Goal: Transaction & Acquisition: Obtain resource

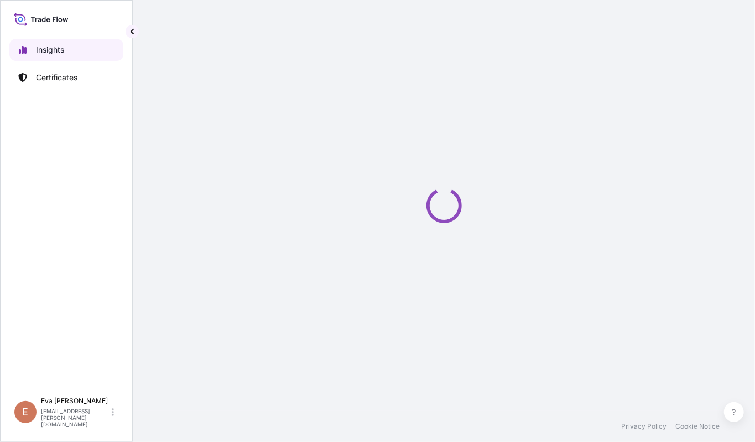
select select "2025"
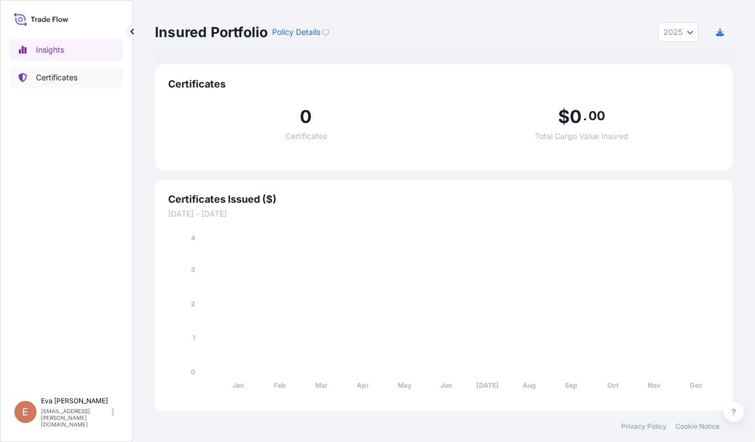
click at [62, 73] on p "Certificates" at bounding box center [56, 77] width 41 height 11
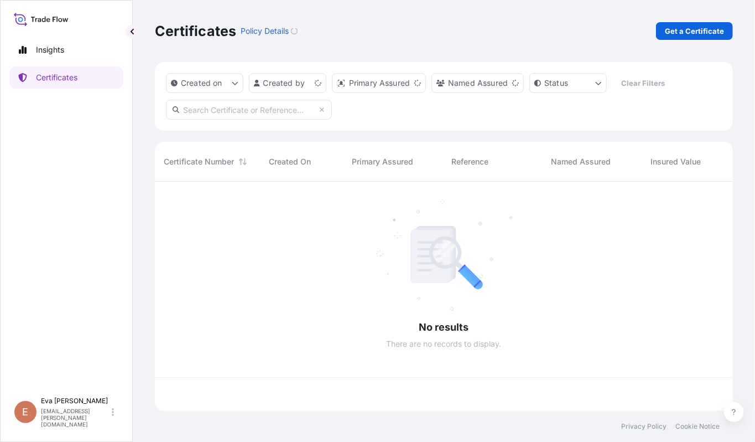
scroll to position [224, 567]
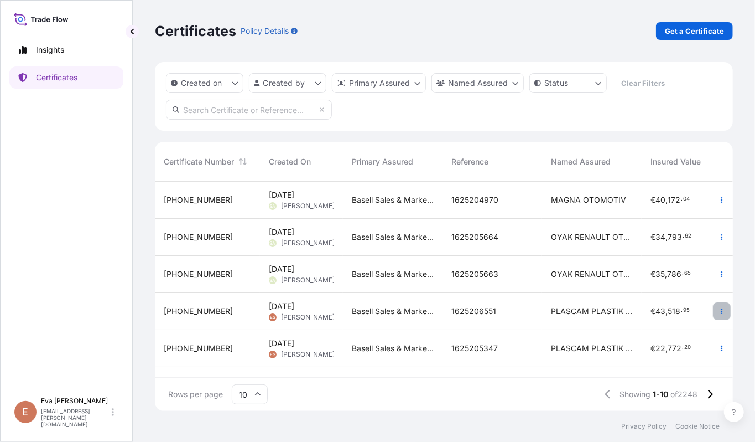
click at [719, 311] on icon "button" at bounding box center [722, 311] width 7 height 7
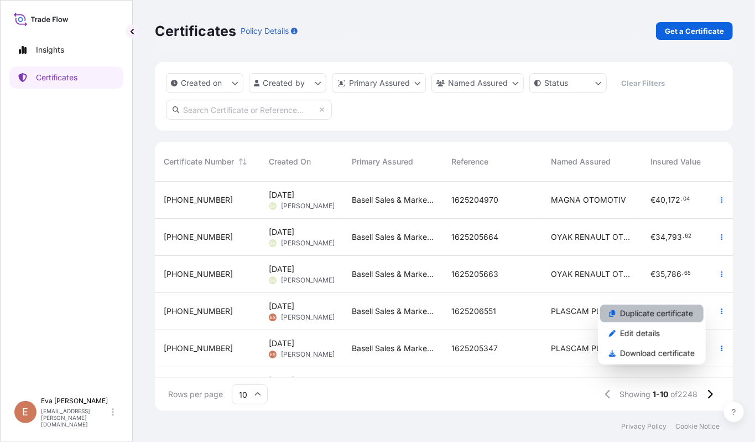
click at [638, 308] on p "Duplicate certificate" at bounding box center [656, 313] width 73 height 11
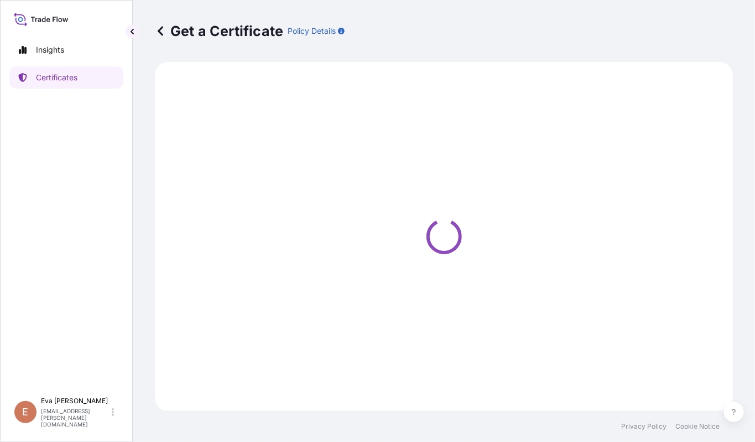
select select "Sea"
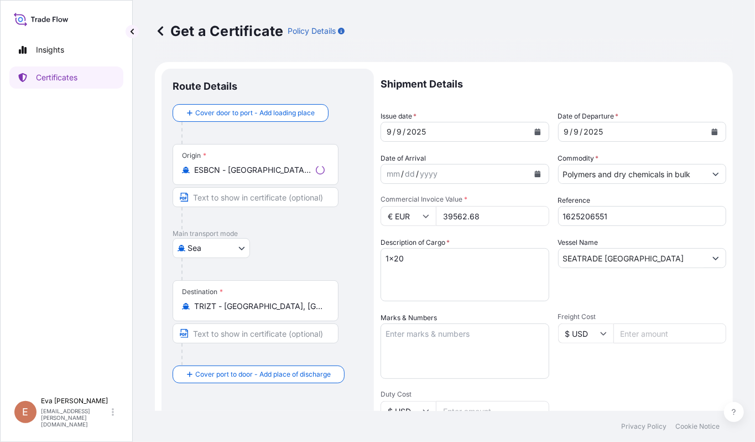
type input "MADENBAYIRI MEVKII NO:10 48TR-40400 KOCAELI-PELITLI KÖYÜ-GECUSTOMER TAX NO: 730…"
select select "32164"
drag, startPoint x: 276, startPoint y: 311, endPoint x: 158, endPoint y: 300, distance: 117.8
click at [158, 300] on form "Route Details Cover door to port - Add loading place Place of loading Road / In…" at bounding box center [444, 348] width 578 height 572
click at [310, 318] on div "Destination * TRIZT - [GEOGRAPHIC_DATA], [GEOGRAPHIC_DATA]" at bounding box center [256, 300] width 166 height 41
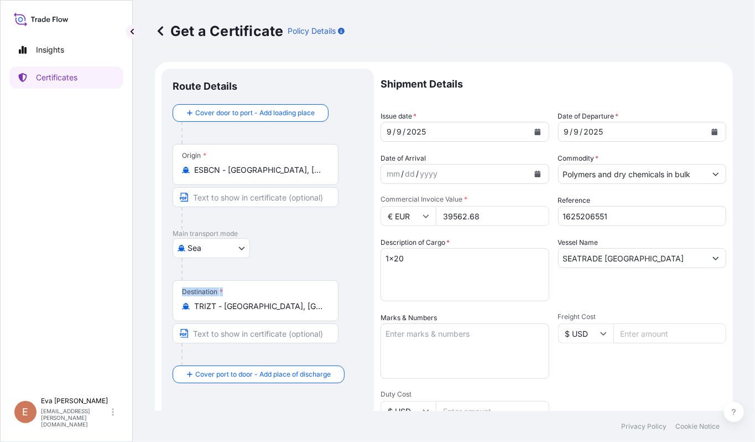
click at [310, 312] on input "TRIZT - [GEOGRAPHIC_DATA], [GEOGRAPHIC_DATA]" at bounding box center [259, 305] width 131 height 11
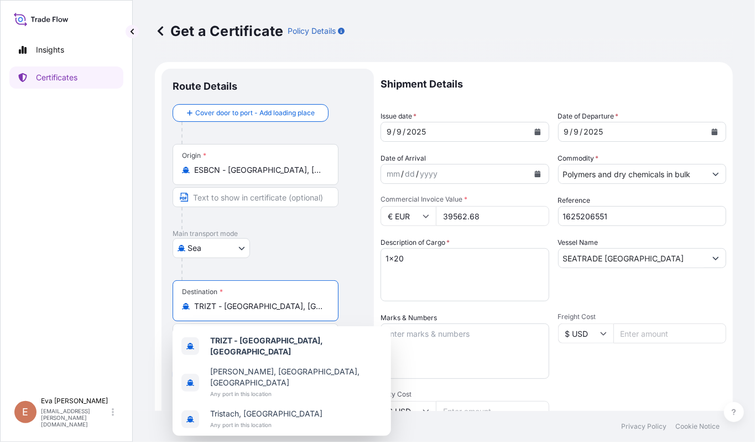
drag, startPoint x: 293, startPoint y: 308, endPoint x: 198, endPoint y: 322, distance: 96.7
click at [198, 322] on div "Destination * TRIZT - [GEOGRAPHIC_DATA], [GEOGRAPHIC_DATA]" at bounding box center [268, 322] width 190 height 85
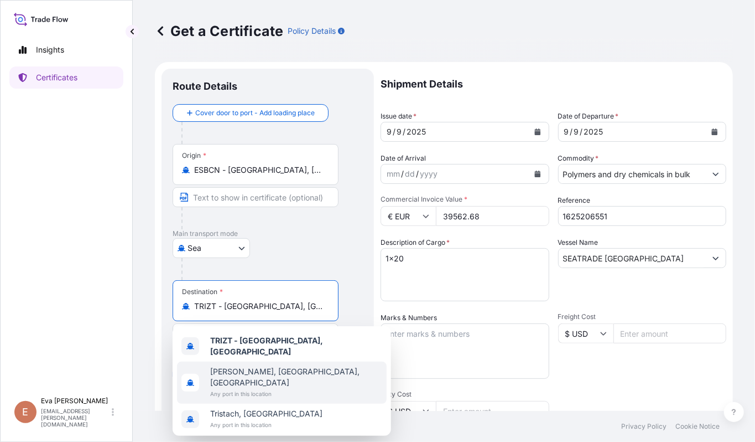
type input "T"
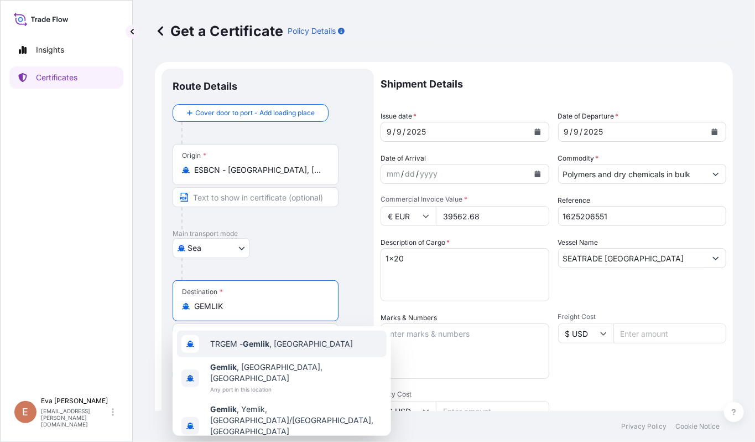
click at [235, 337] on div "TRGEM - Gemlik , [GEOGRAPHIC_DATA]" at bounding box center [282, 343] width 210 height 27
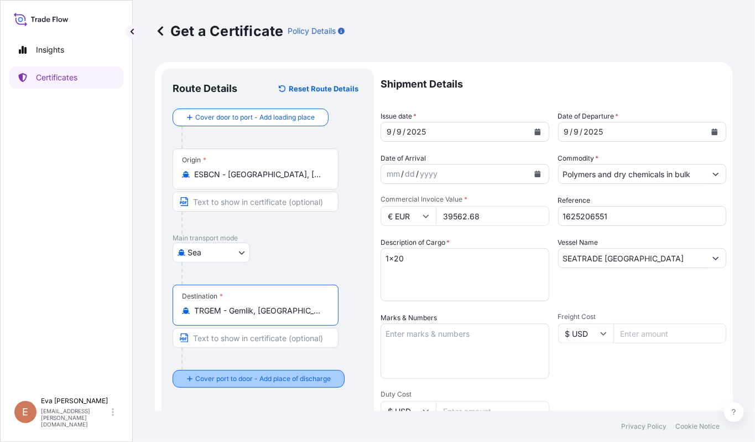
type input "TRGEM - Gemlik, [GEOGRAPHIC_DATA]"
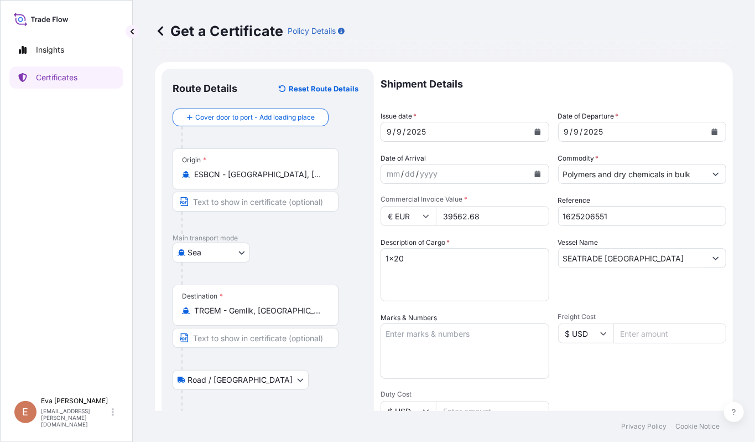
scroll to position [147, 0]
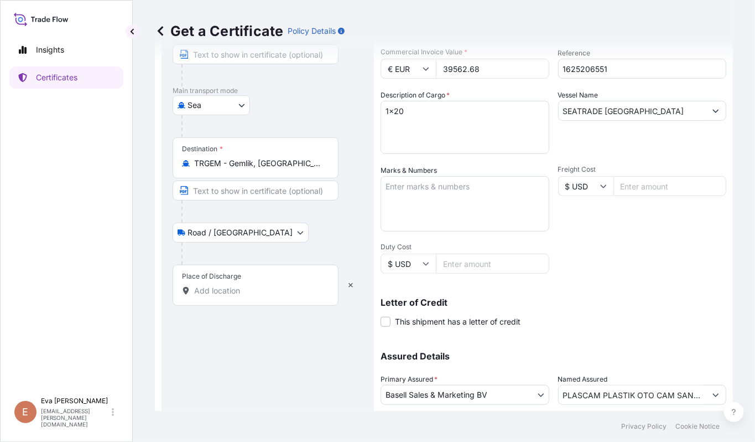
click at [251, 284] on div "Place of Discharge" at bounding box center [256, 284] width 166 height 41
click at [251, 285] on input "Place of Discharge" at bounding box center [259, 290] width 131 height 11
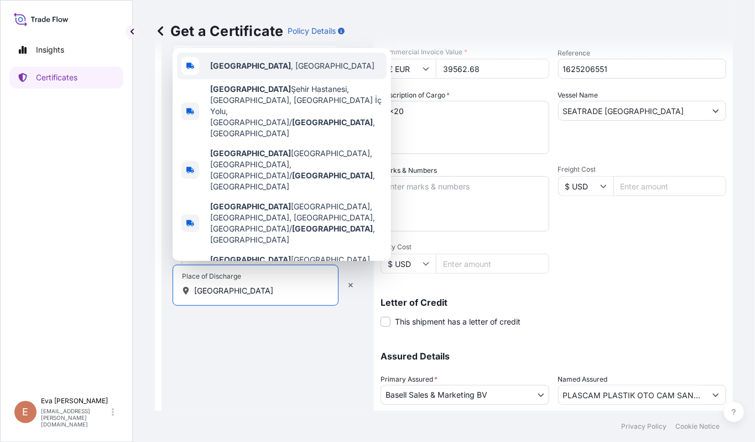
click at [231, 70] on b "[GEOGRAPHIC_DATA]" at bounding box center [250, 65] width 81 height 9
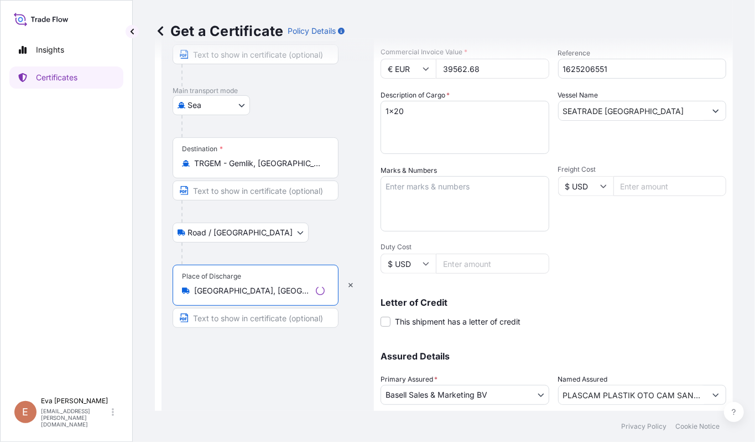
scroll to position [0, 0]
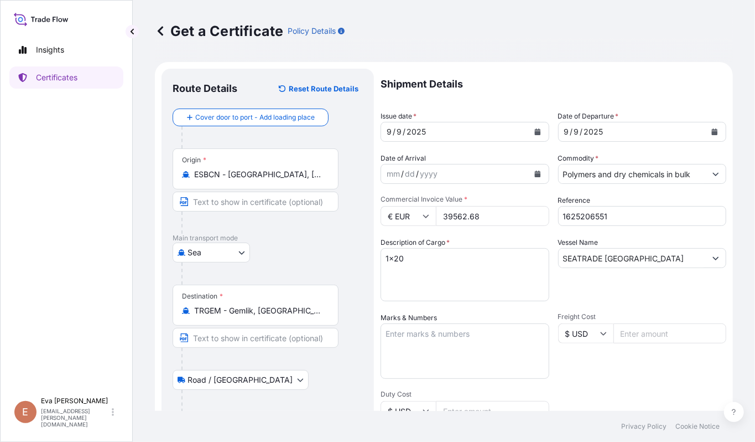
type input "[GEOGRAPHIC_DATA], [GEOGRAPHIC_DATA]"
click at [464, 135] on div "[DATE]" at bounding box center [455, 132] width 148 height 20
click at [532, 136] on button "Calendar" at bounding box center [538, 132] width 18 height 18
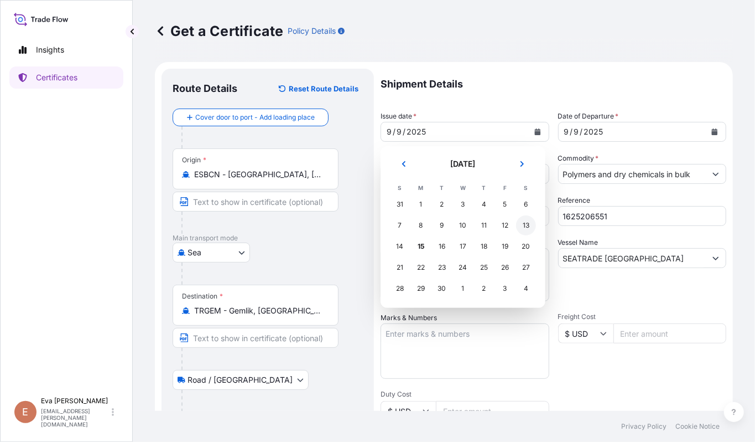
click at [522, 222] on div "13" at bounding box center [526, 225] width 20 height 20
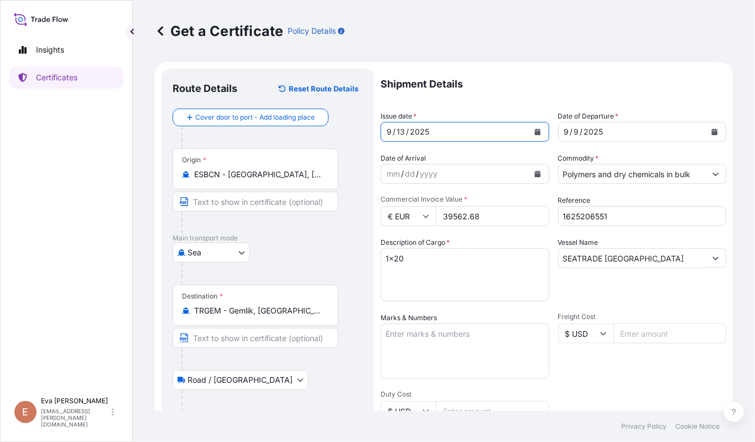
click at [712, 131] on icon "Calendar" at bounding box center [715, 131] width 6 height 7
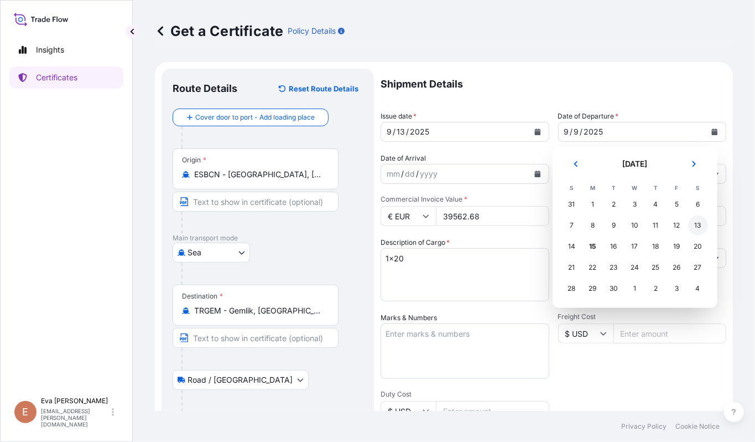
click at [695, 224] on div "13" at bounding box center [698, 225] width 20 height 20
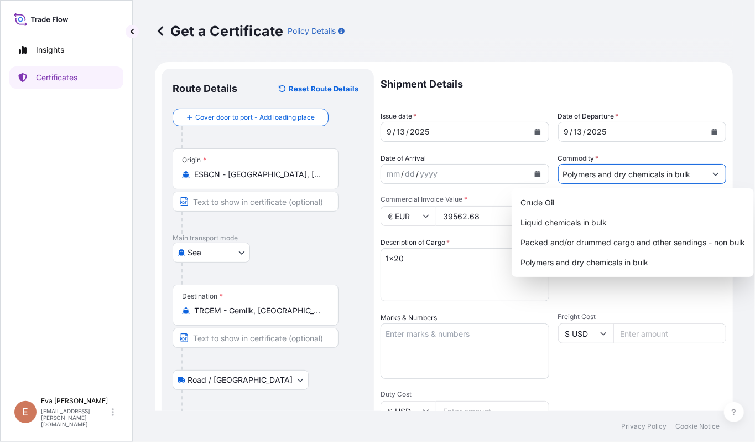
click at [706, 178] on button "Show suggestions" at bounding box center [716, 174] width 20 height 20
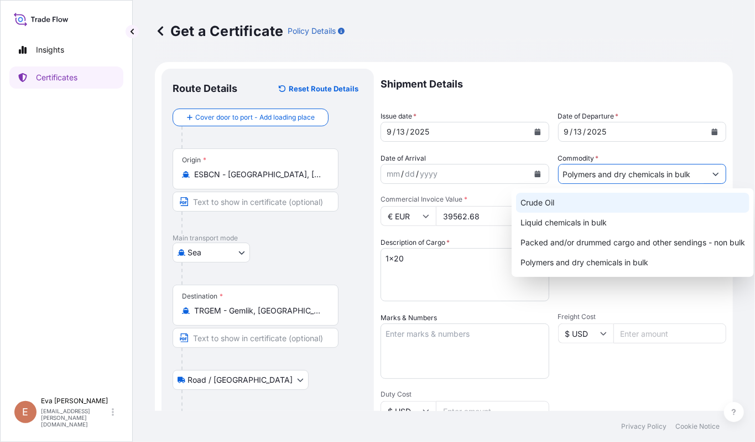
click at [727, 160] on div "Get a Certificate Policy Details Route Details Reset Route Details Cover door t…" at bounding box center [444, 205] width 622 height 411
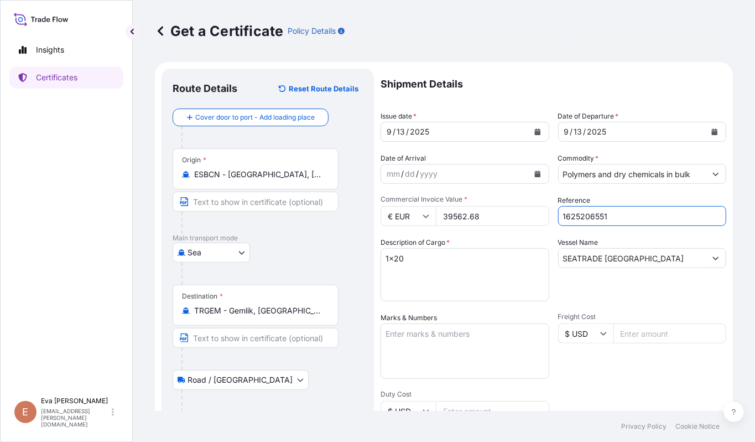
drag, startPoint x: 614, startPoint y: 215, endPoint x: 586, endPoint y: 215, distance: 27.7
click at [586, 215] on input "1625206551" at bounding box center [642, 216] width 169 height 20
type input "1625207651"
click at [658, 257] on input "SEATRADE [GEOGRAPHIC_DATA]" at bounding box center [633, 258] width 148 height 20
drag, startPoint x: 658, startPoint y: 257, endPoint x: 317, endPoint y: 257, distance: 340.8
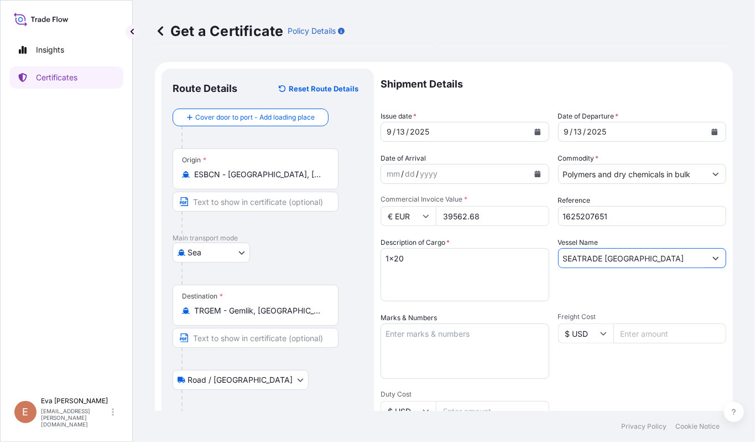
click at [317, 257] on form "Route Details Reset Route Details Cover door to port - Add loading place Place …" at bounding box center [444, 348] width 578 height 572
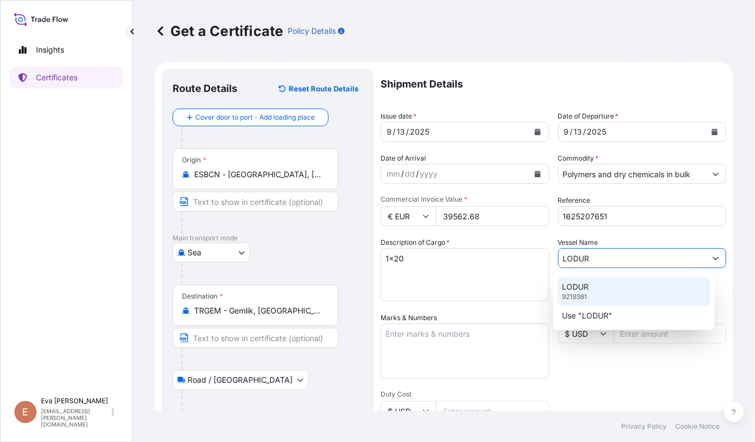
click at [600, 282] on div "LODUR 9219381" at bounding box center [634, 291] width 153 height 29
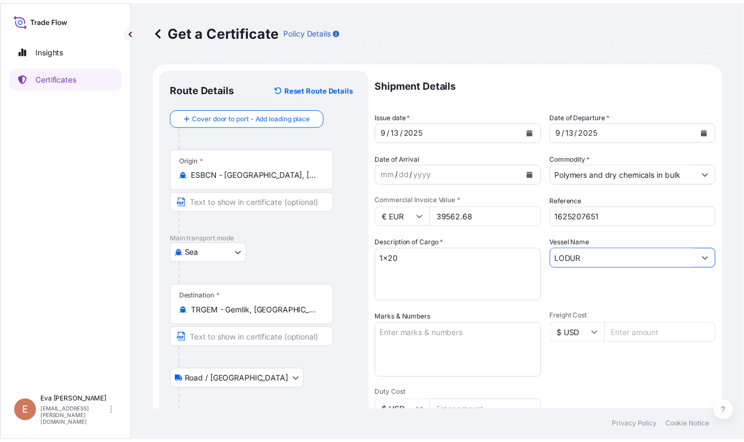
scroll to position [147, 0]
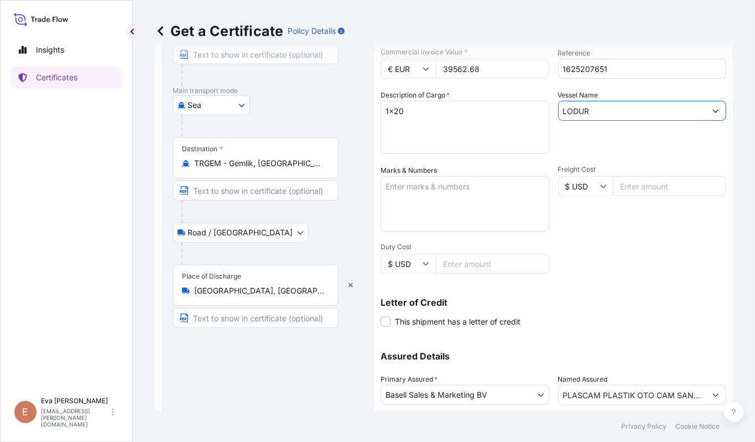
type input "LODUR"
type input "MADENBAYIRI MEVKII NO:10 48TR-40400 KOCAELI-PELITLI KÖYÜ-GECUSTOMER TAX NO: 730…"
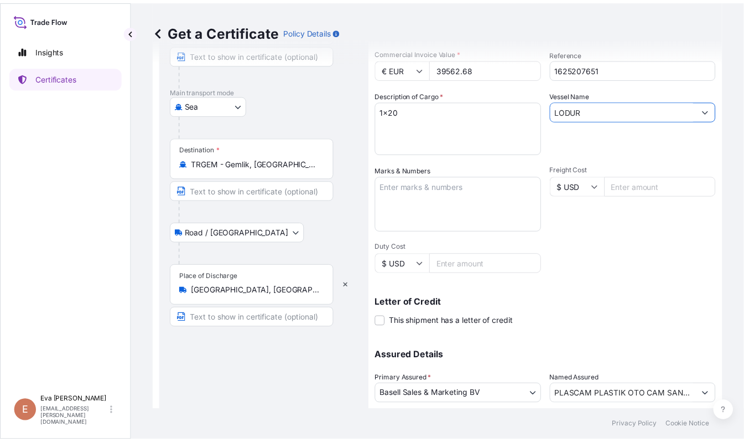
scroll to position [0, 19]
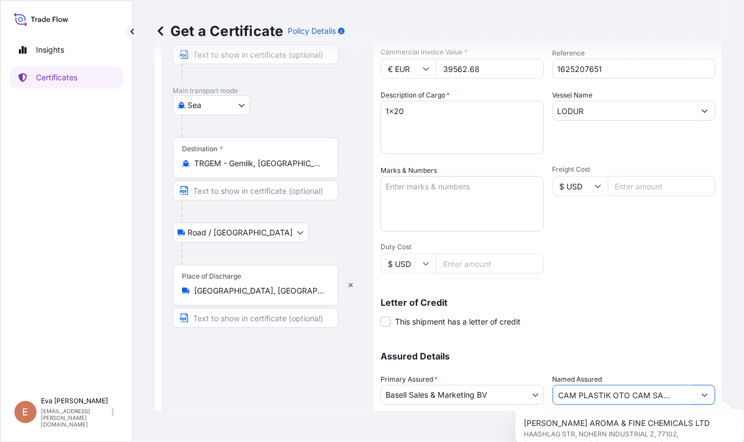
click at [696, 392] on button "Show suggestions" at bounding box center [705, 395] width 20 height 20
drag, startPoint x: 556, startPoint y: 394, endPoint x: 734, endPoint y: 394, distance: 178.2
click at [734, 394] on div "Get a Certificate Policy Details Route Details Reset Route Details Cover door t…" at bounding box center [438, 205] width 611 height 411
type input "PLASC"
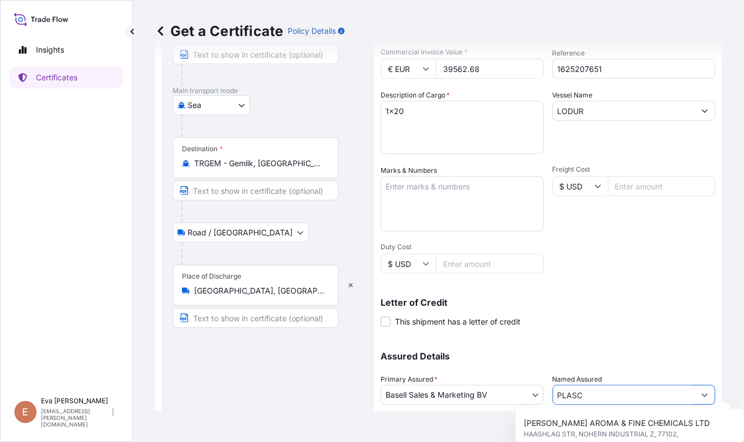
type input "MADENBAYIRI MEVKII NO:10 48TR-40400 KOCAELI-PELITLI KÖYÜ-GECUSTOMER TAX NO: 730…"
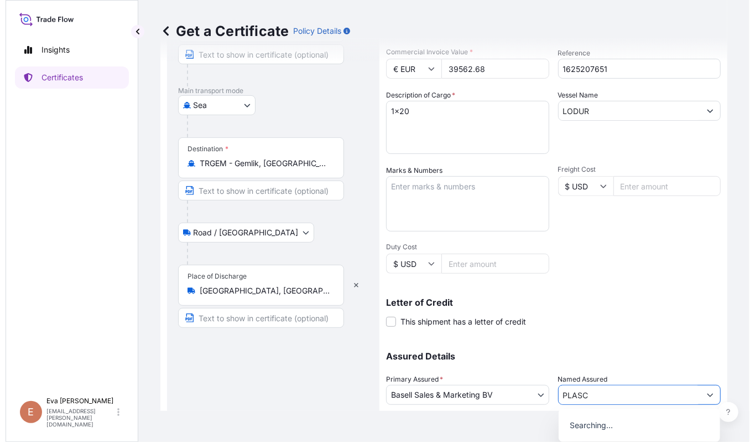
scroll to position [0, 0]
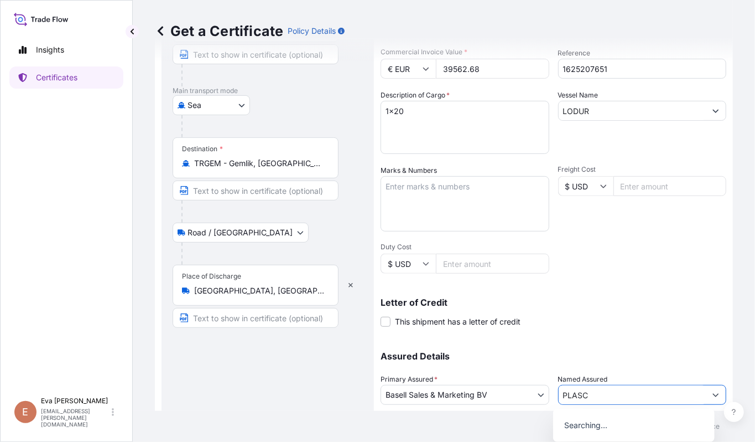
type input "PLAS"
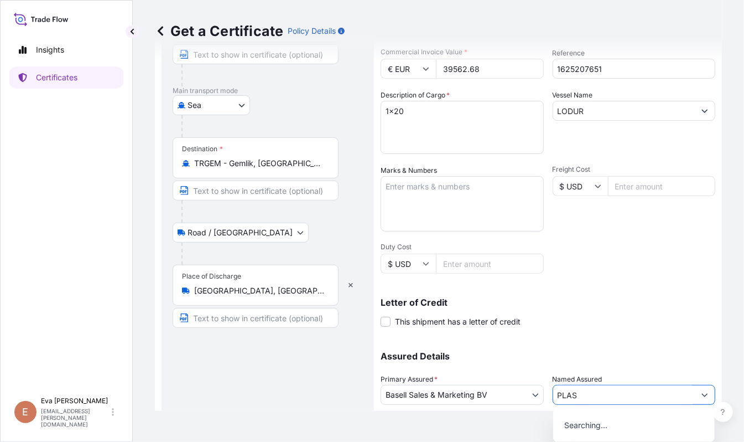
type input "MADENBAYIRI MEVKII NO:10 48TR-40400 KOCAELI-PELITLI KÖYÜ-GECUSTOMER TAX NO: 730…"
type input "P"
type input "FO"
type input "MADENBAYIRI MEVKII NO:10 48TR-40400 KOCAELI-PELITLI KÖYÜ-GECUSTOMER TAX NO: 730…"
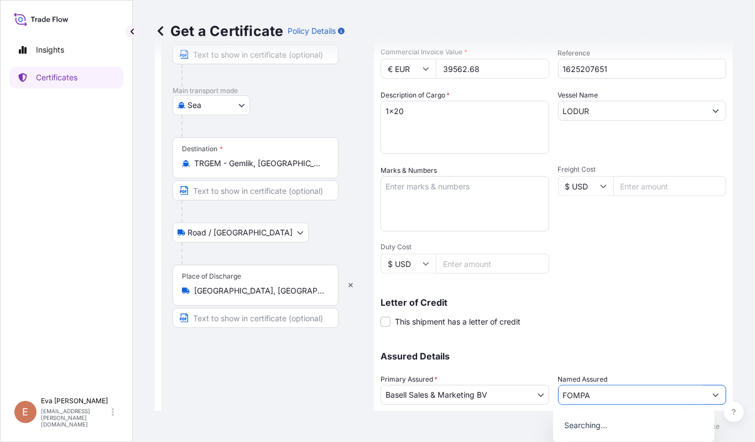
type input "FOMPAK"
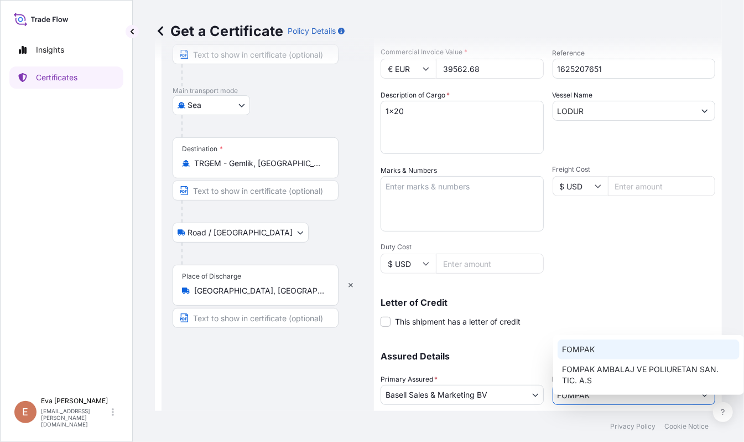
type input "MADENBAYIRI MEVKII NO:10 48TR-40400 KOCAELI-PELITLI KÖYÜ-GECUSTOMER TAX NO: 730…"
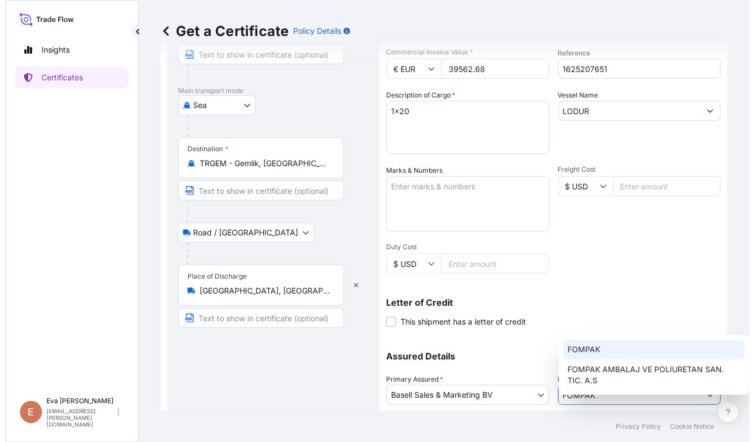
scroll to position [222, 0]
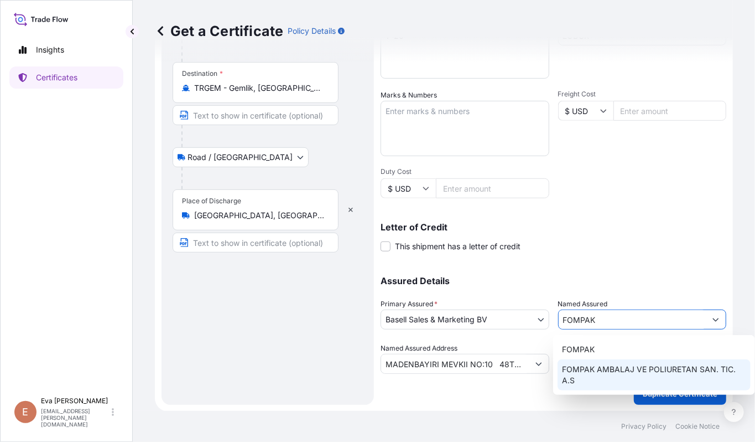
click at [627, 372] on span "FOMPAK AMBALAJ VE POLIURETAN SAN. TIC. A.S" at bounding box center [654, 375] width 184 height 22
type input "FOMPAK AMBALAJ VE POLIURETAN SAN. TIC. A.S"
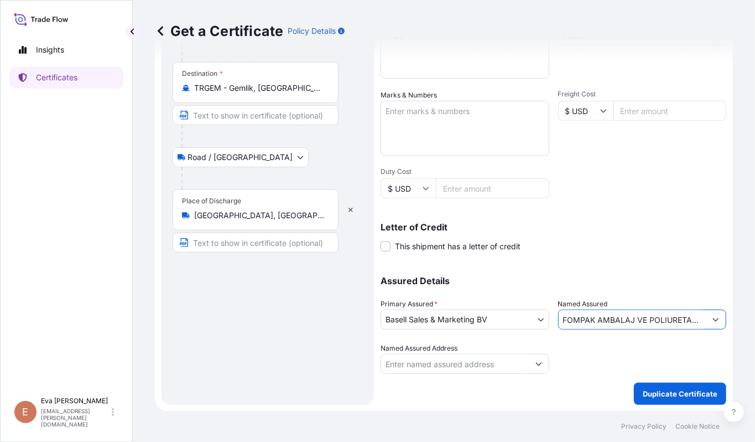
type input "FOMPAK AMBALAJ VE POLIURETAN SAN. TIC. A.S"
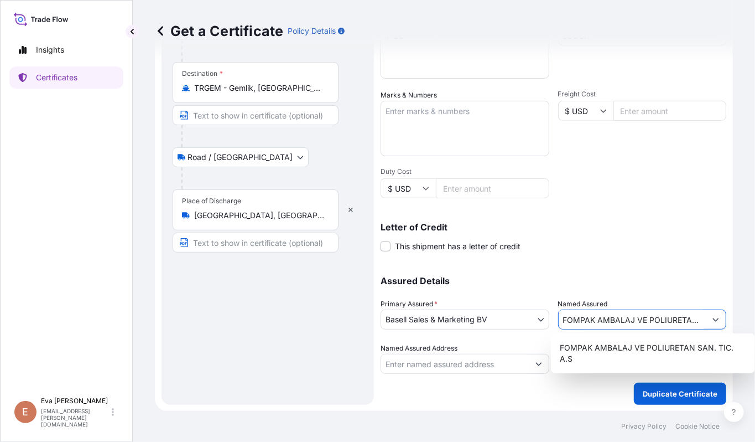
scroll to position [1, 0]
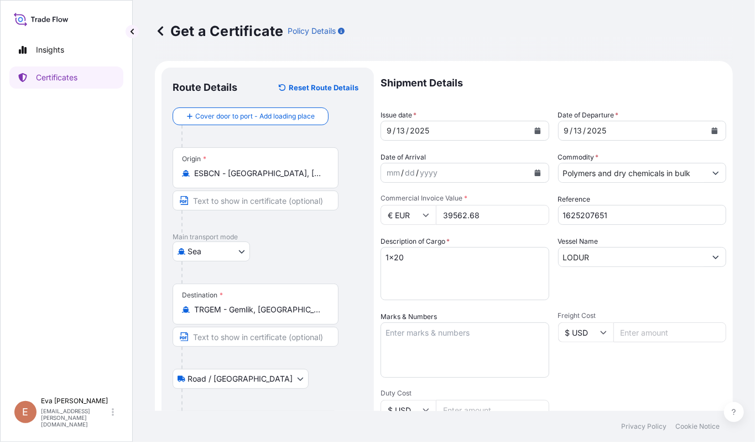
click at [468, 215] on input "39562.68" at bounding box center [492, 215] width 113 height 20
click at [461, 214] on input "39562.68" at bounding box center [492, 215] width 113 height 20
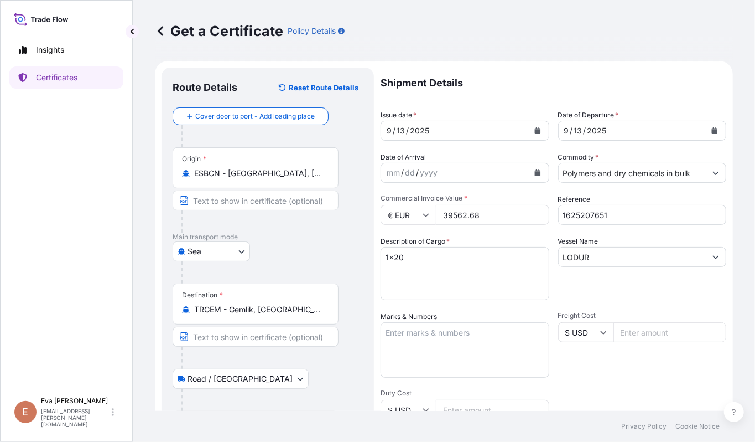
click at [461, 214] on input "39562.68" at bounding box center [492, 215] width 113 height 20
click at [460, 214] on input "39562.68" at bounding box center [492, 215] width 113 height 20
type input "28037.68"
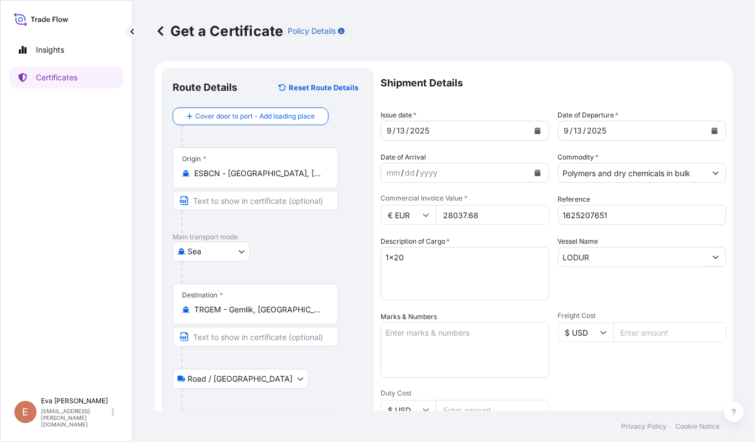
click at [633, 315] on span "Freight Cost" at bounding box center [642, 315] width 169 height 9
click at [633, 322] on input "Freight Cost" at bounding box center [670, 332] width 113 height 20
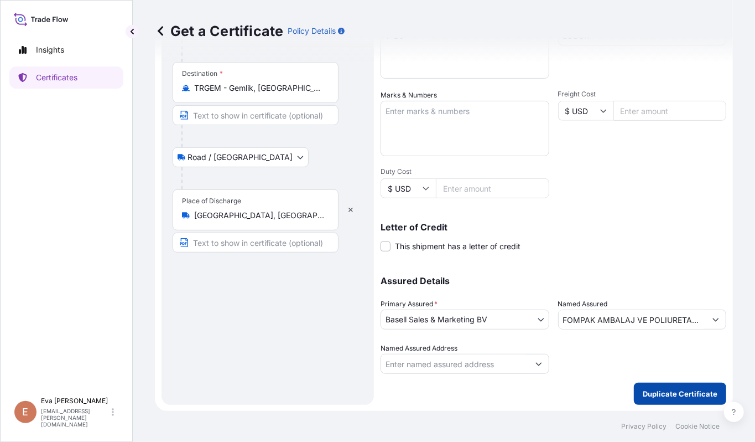
click at [667, 393] on p "Duplicate Certificate" at bounding box center [680, 393] width 75 height 11
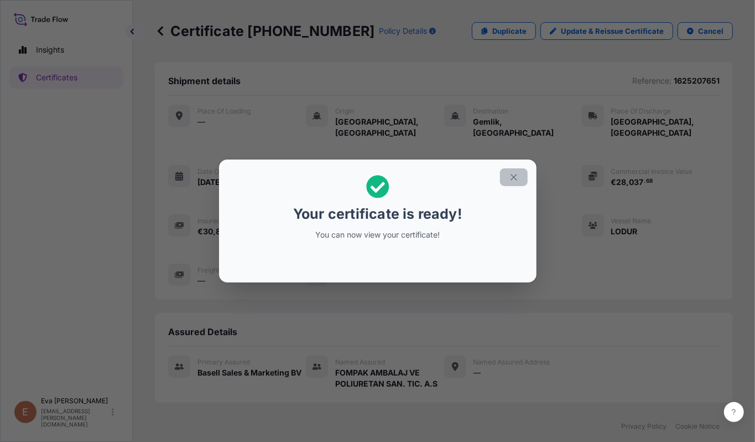
click at [518, 180] on icon "button" at bounding box center [514, 177] width 10 height 10
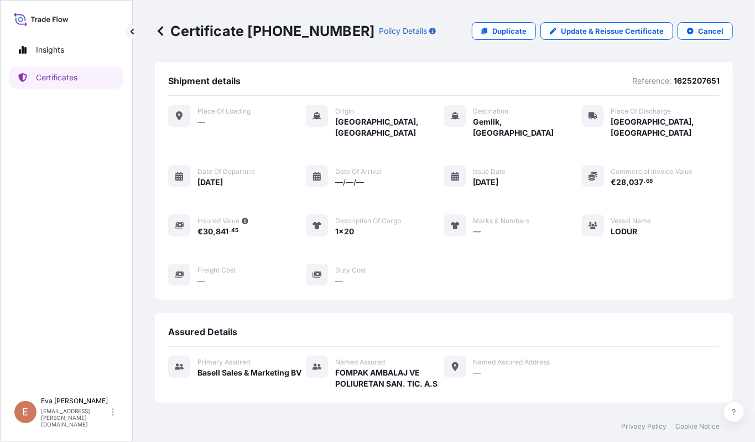
scroll to position [228, 0]
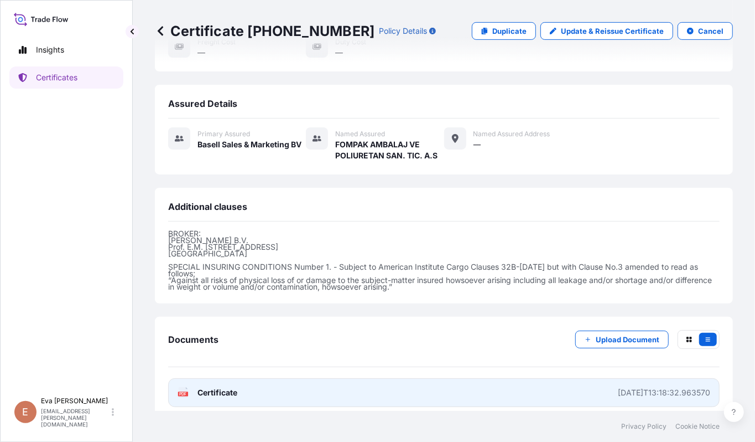
click at [194, 388] on div "PDF Certificate" at bounding box center [208, 392] width 60 height 11
